Goal: Task Accomplishment & Management: Use online tool/utility

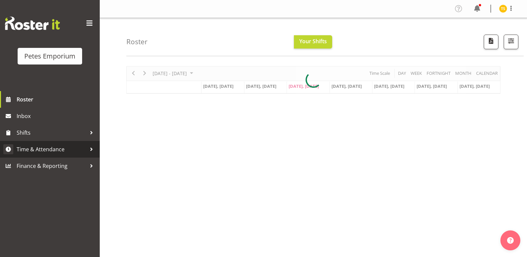
click at [33, 152] on span "Time & Attendance" at bounding box center [52, 149] width 70 height 10
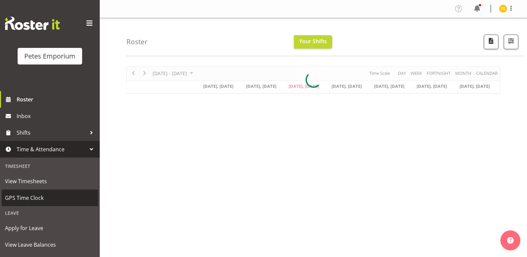
click at [29, 194] on span "GPS Time Clock" at bounding box center [50, 198] width 90 height 10
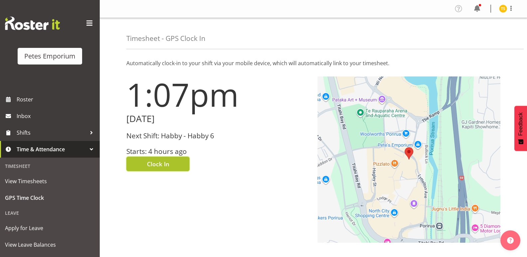
click at [138, 160] on button "Clock In" at bounding box center [157, 164] width 63 height 15
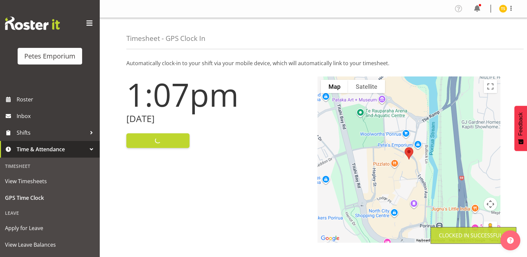
click at [501, 5] on img at bounding box center [503, 9] width 8 height 8
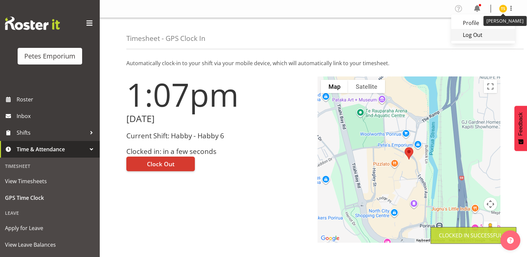
click at [470, 35] on link "Log Out" at bounding box center [483, 35] width 64 height 12
